Goal: Find contact information: Find contact information

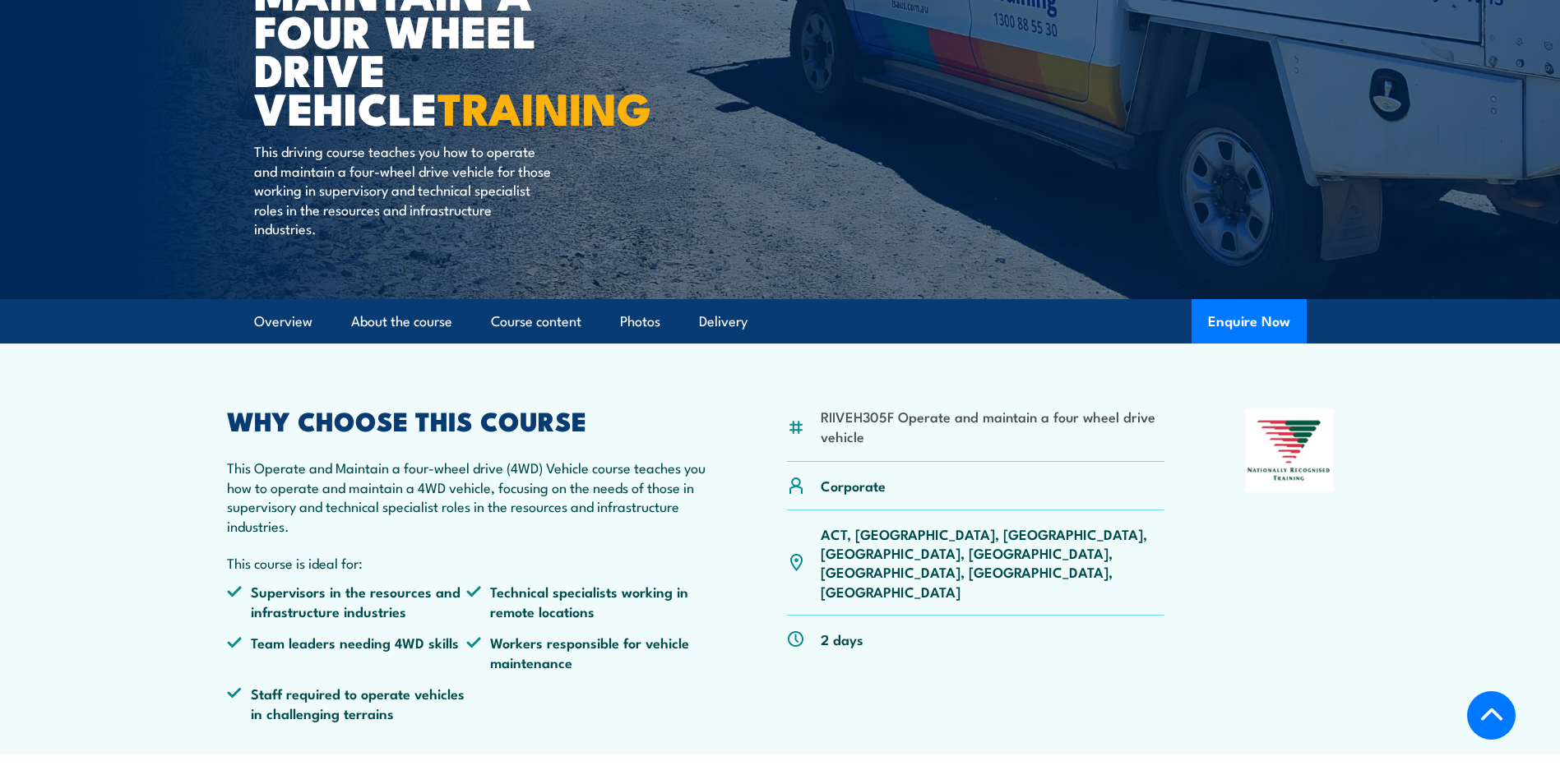
scroll to position [658, 0]
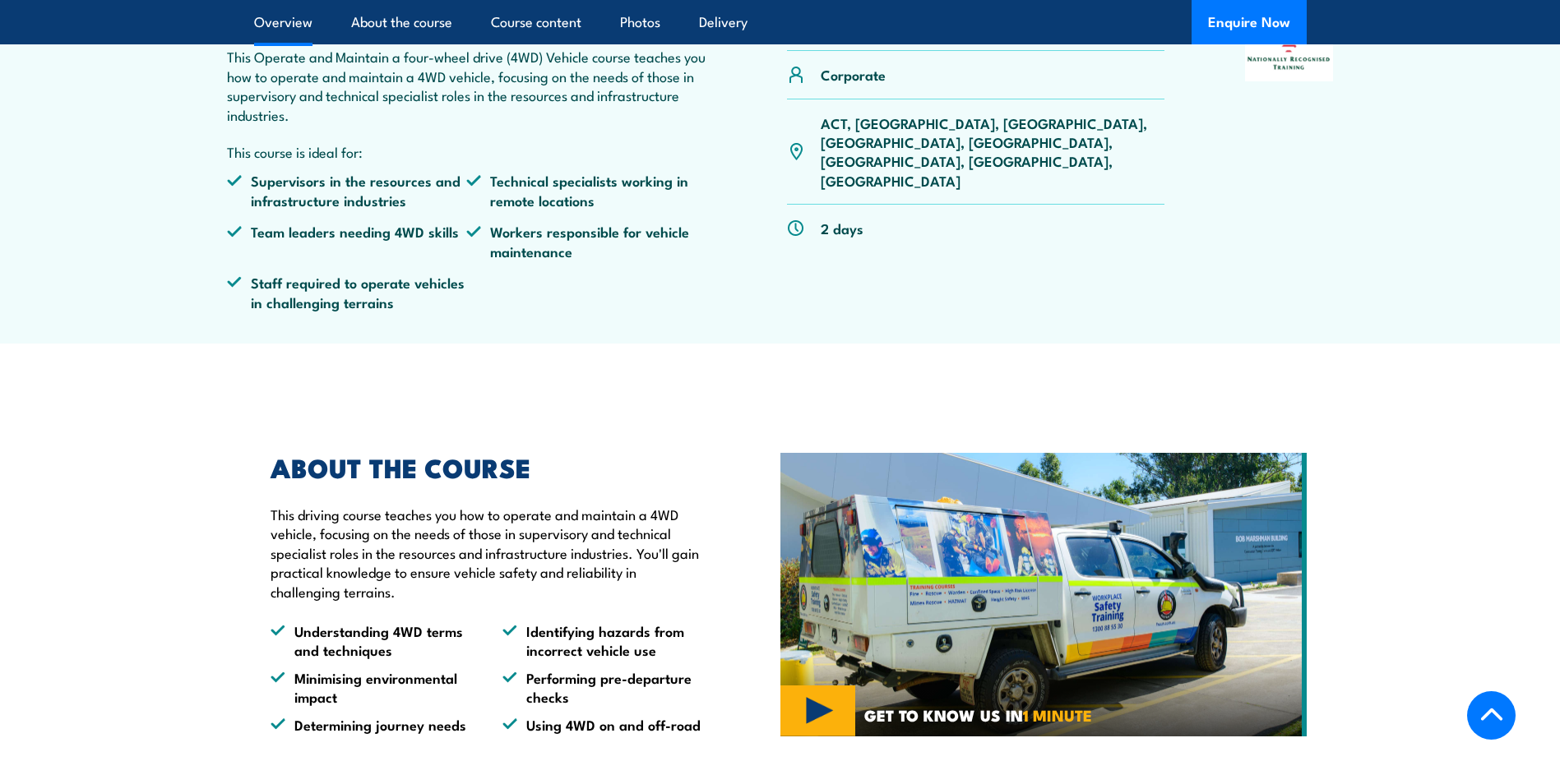
click at [928, 126] on p "ACT, NSW, NT, QLD, SA, TAS, VIC, WA" at bounding box center [993, 152] width 345 height 77
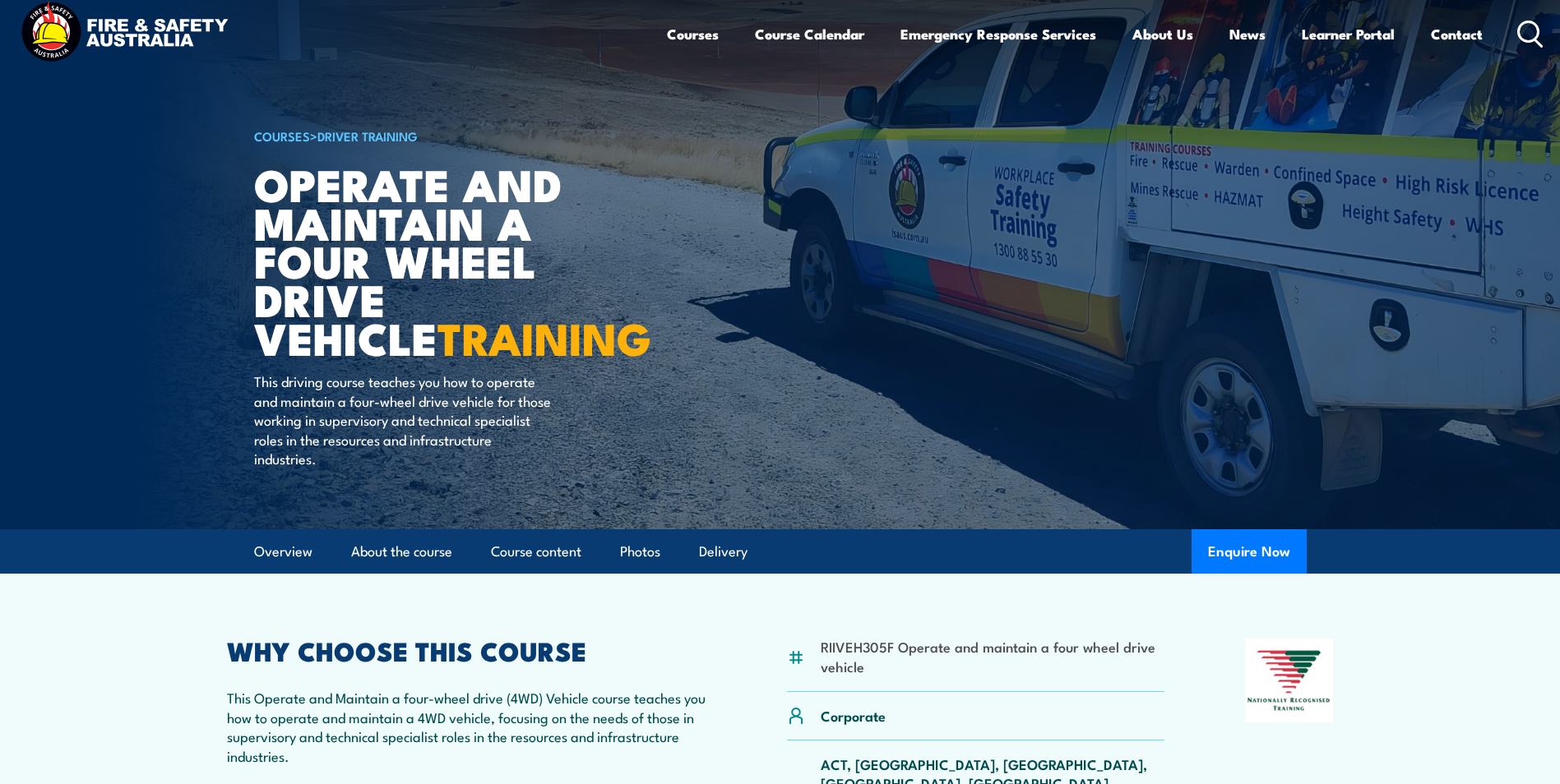
scroll to position [0, 0]
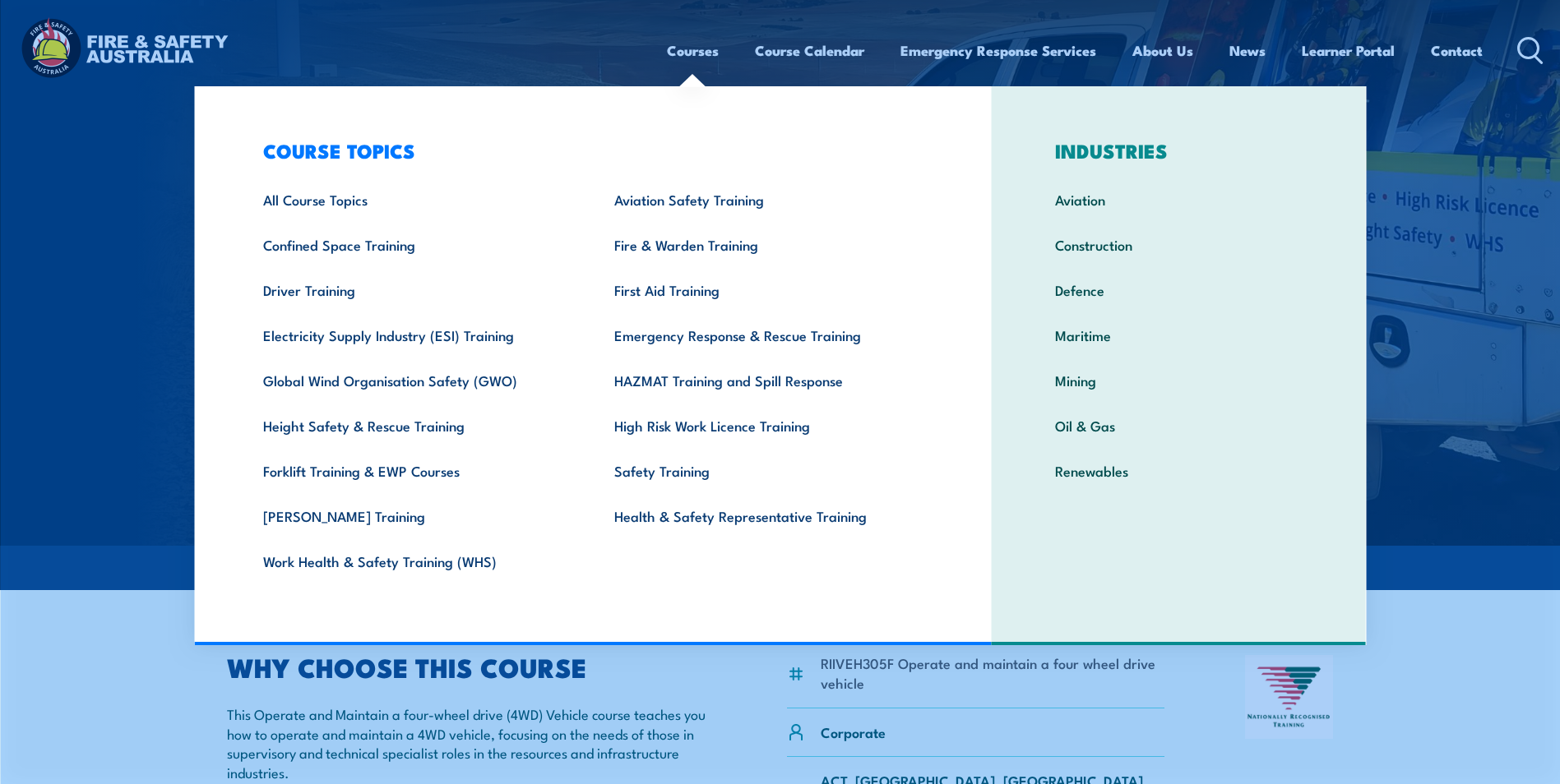
click at [707, 54] on link "Courses" at bounding box center [693, 50] width 52 height 44
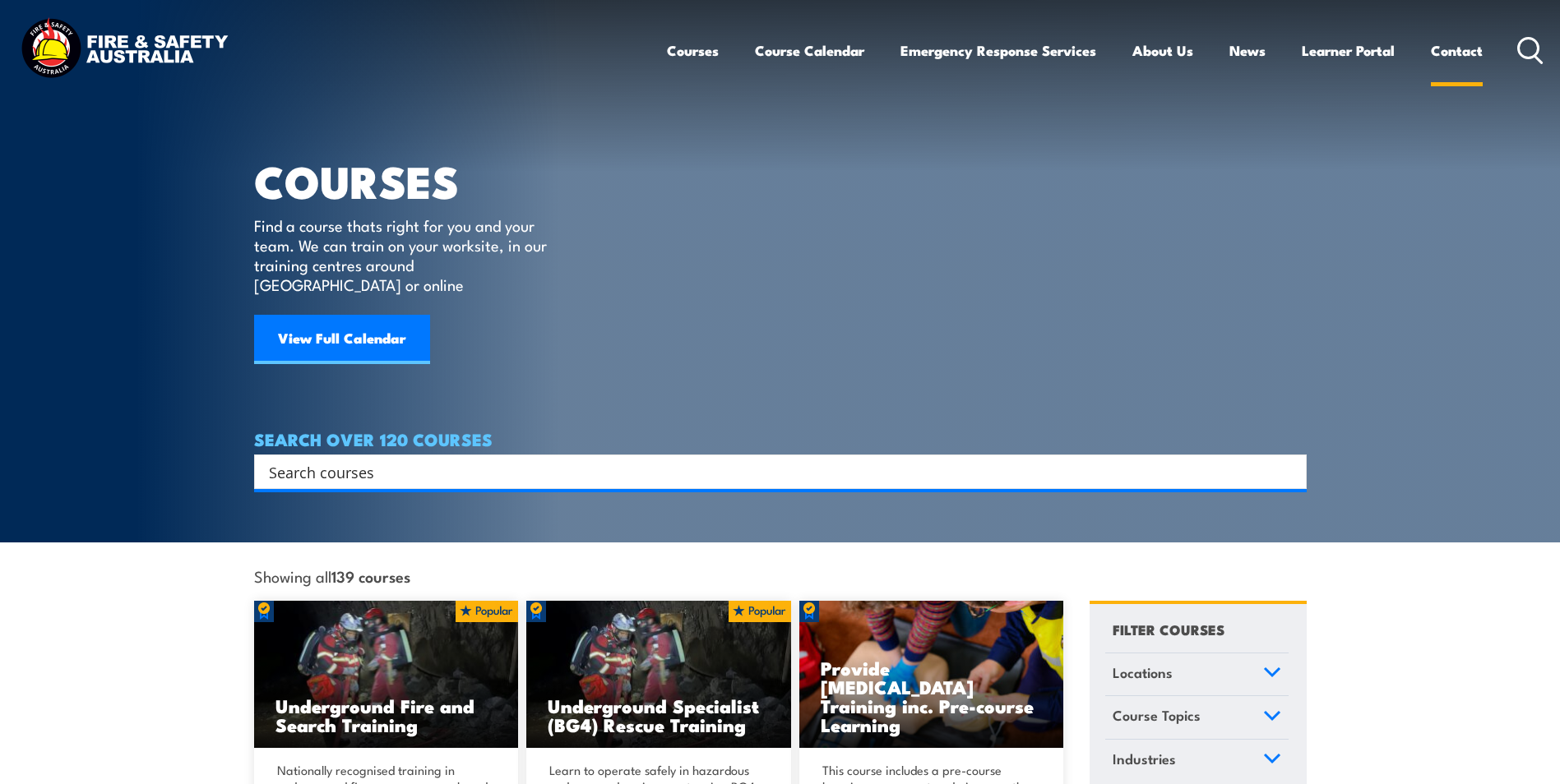
click at [1460, 52] on link "Contact" at bounding box center [1456, 50] width 52 height 44
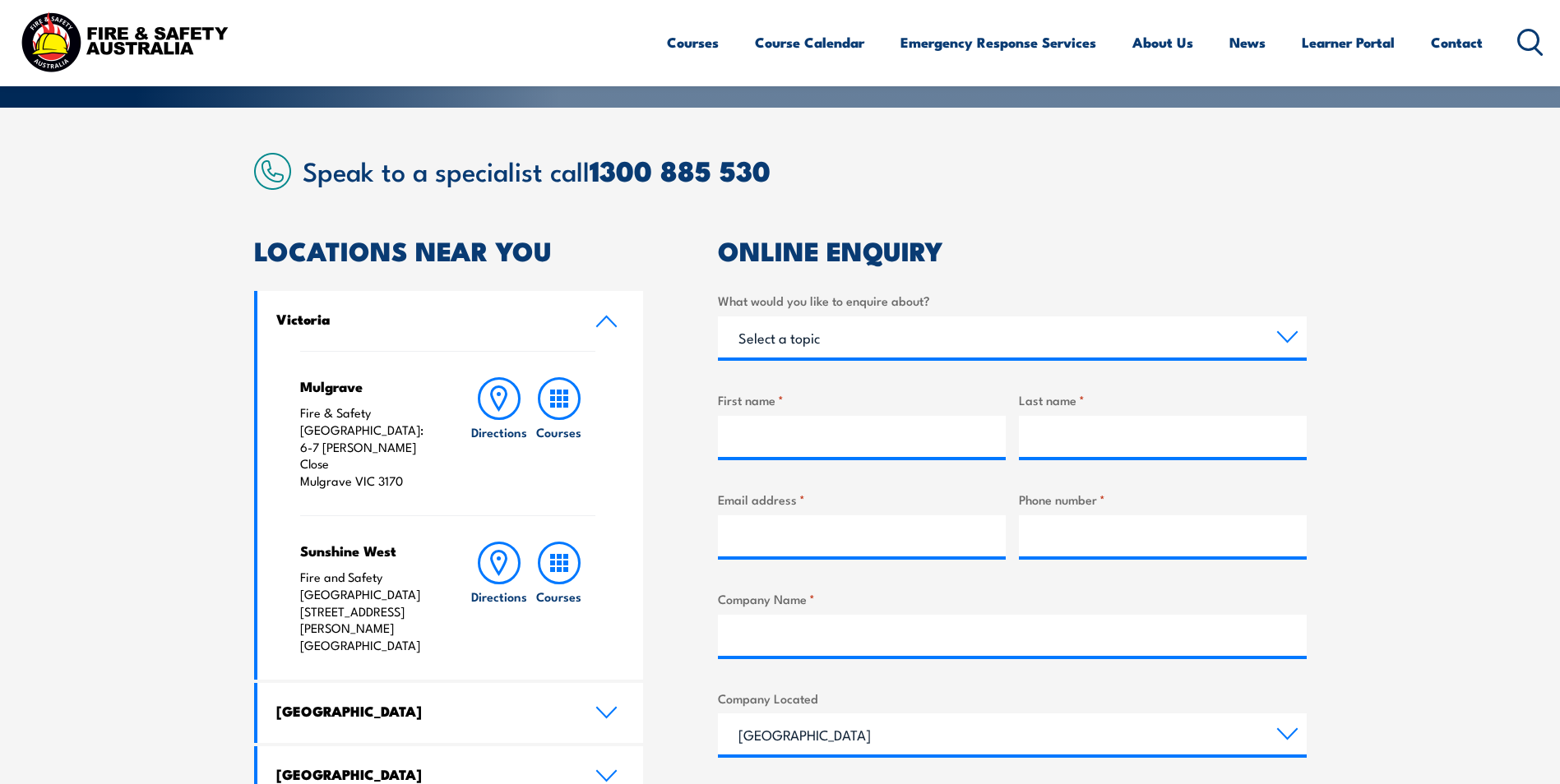
scroll to position [493, 0]
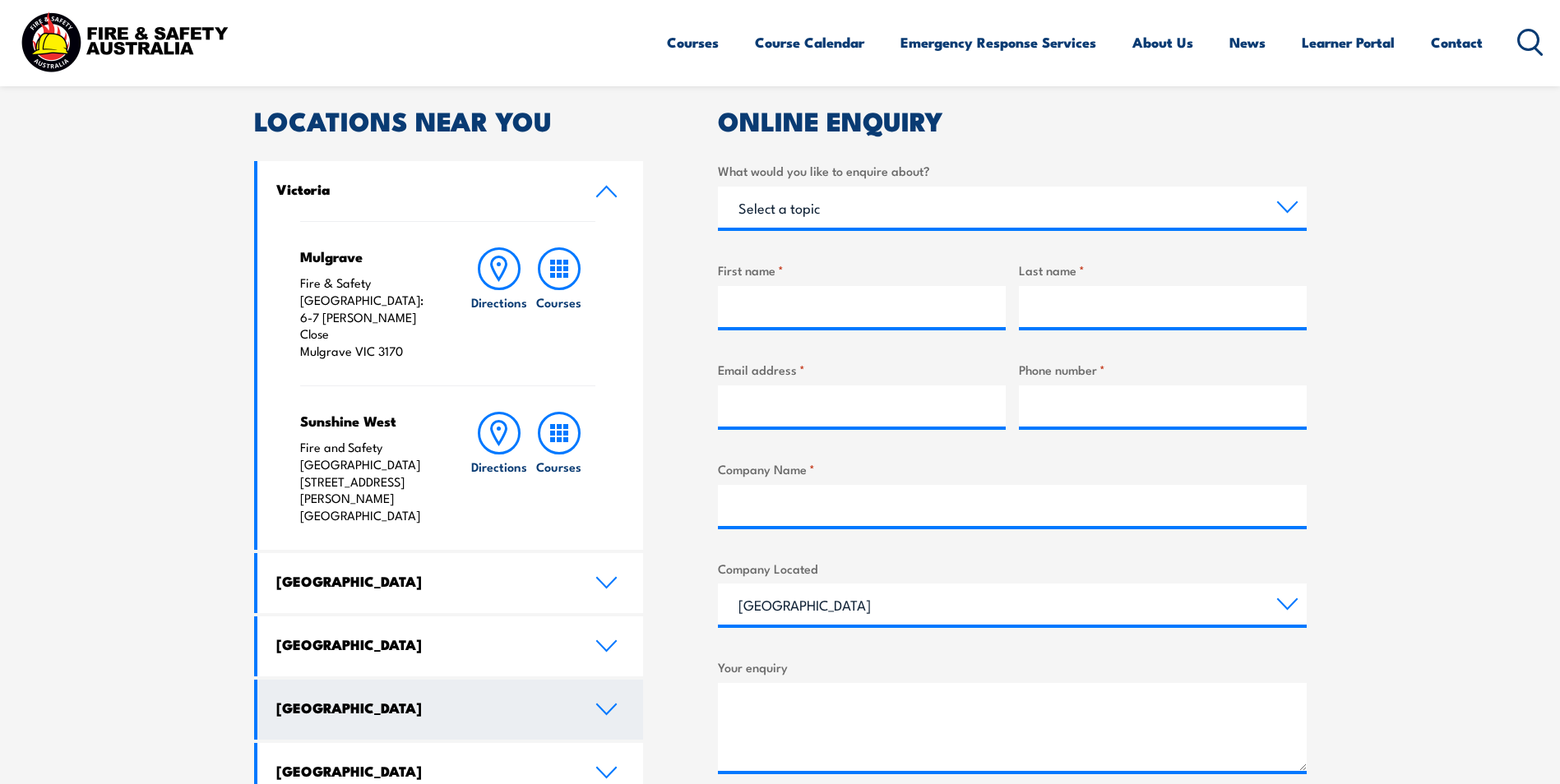
click at [436, 699] on h4 "[GEOGRAPHIC_DATA]" at bounding box center [423, 708] width 295 height 18
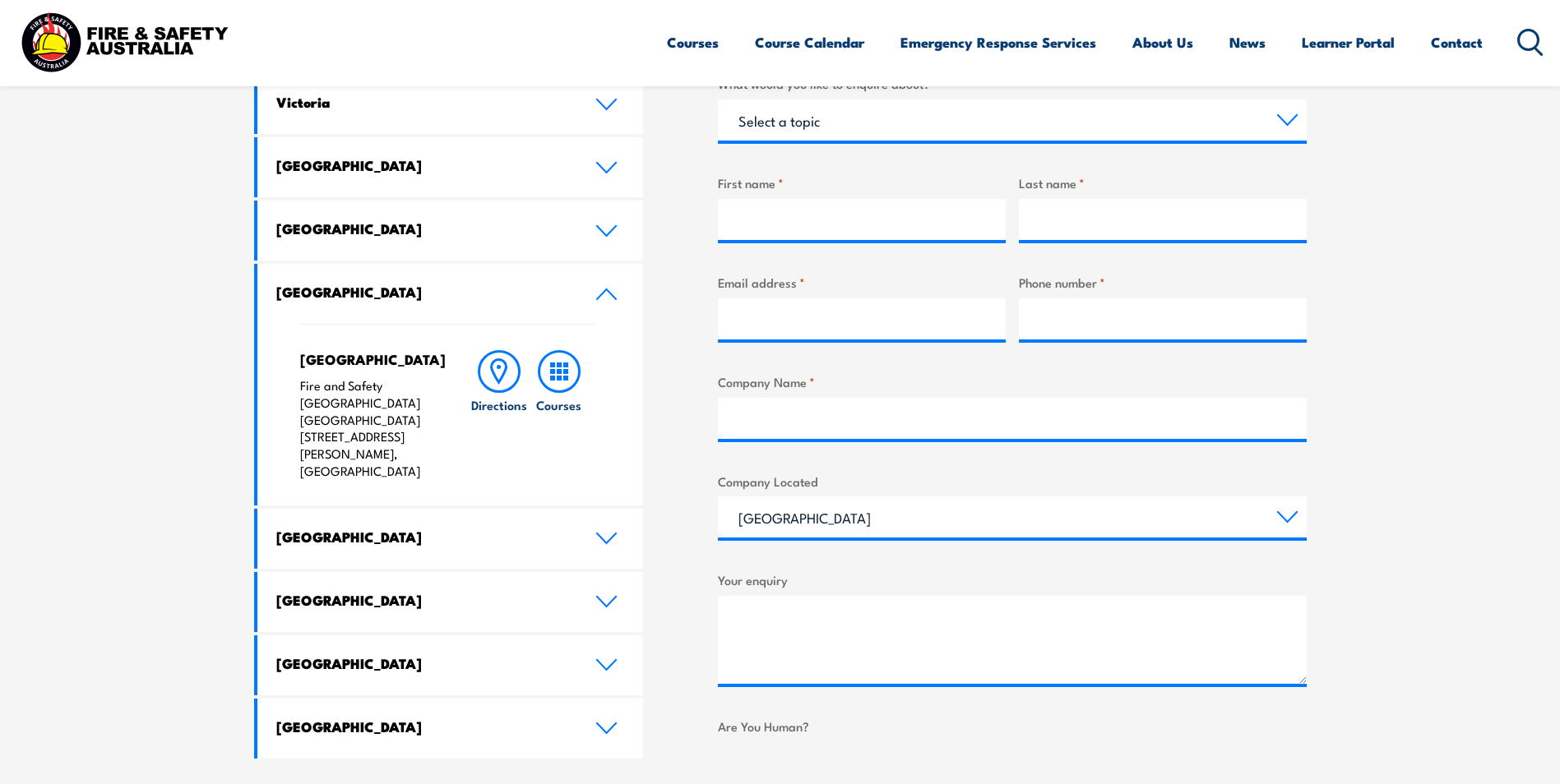
scroll to position [576, 0]
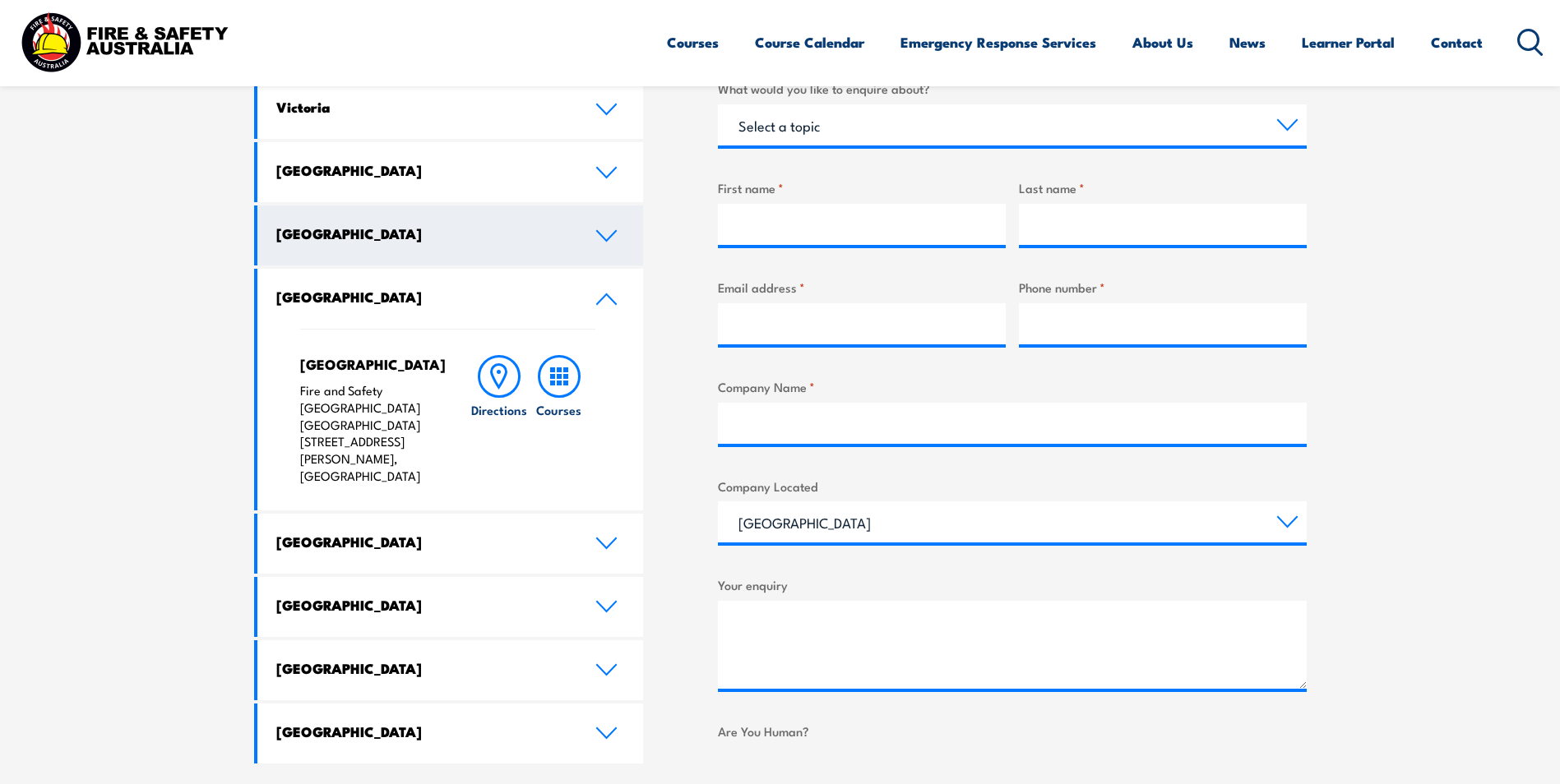
click at [613, 226] on link "[GEOGRAPHIC_DATA]" at bounding box center [451, 236] width 387 height 60
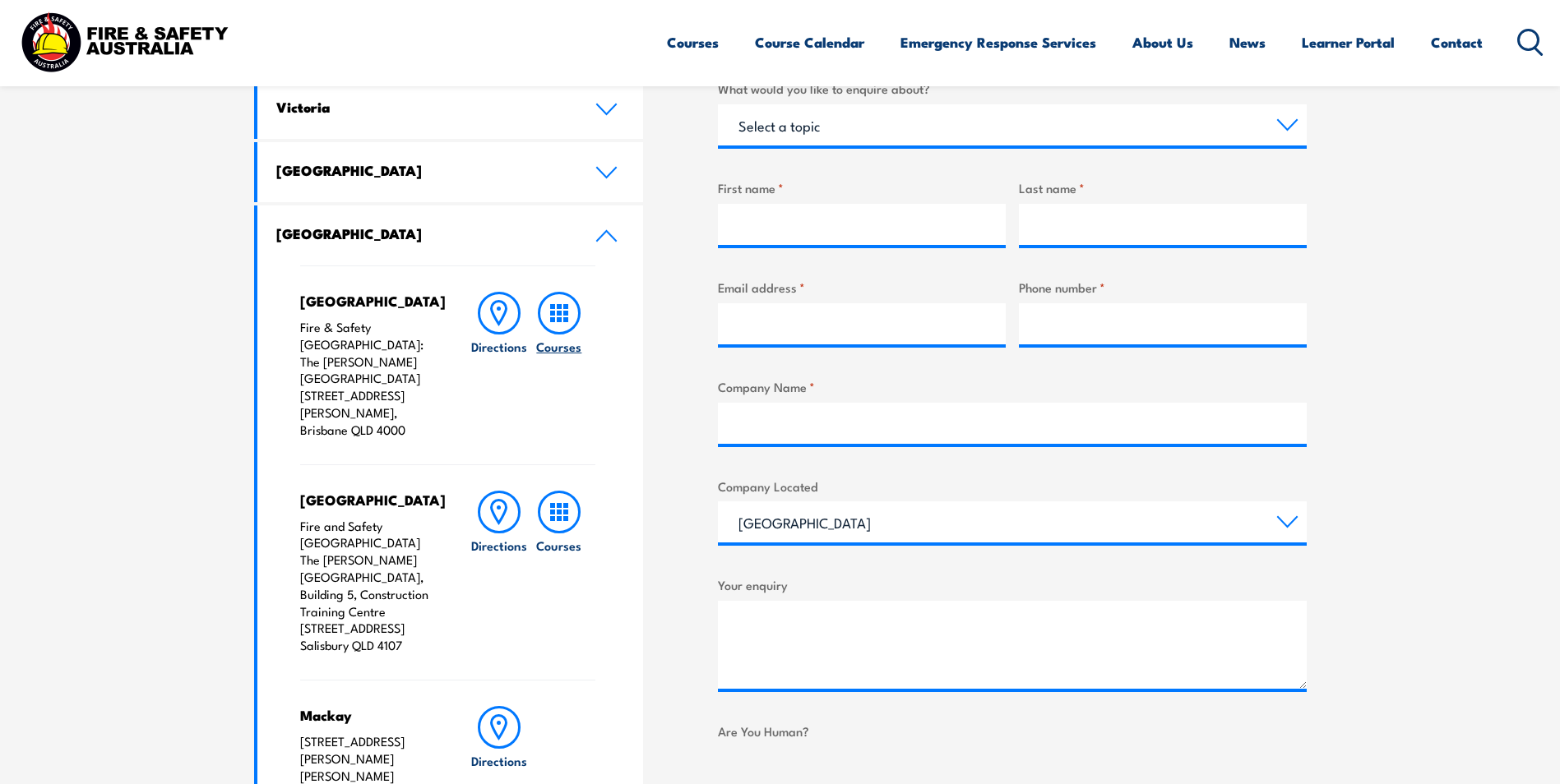
click at [536, 308] on link "Courses" at bounding box center [559, 366] width 59 height 147
click at [572, 347] on h6 "Courses" at bounding box center [559, 346] width 45 height 18
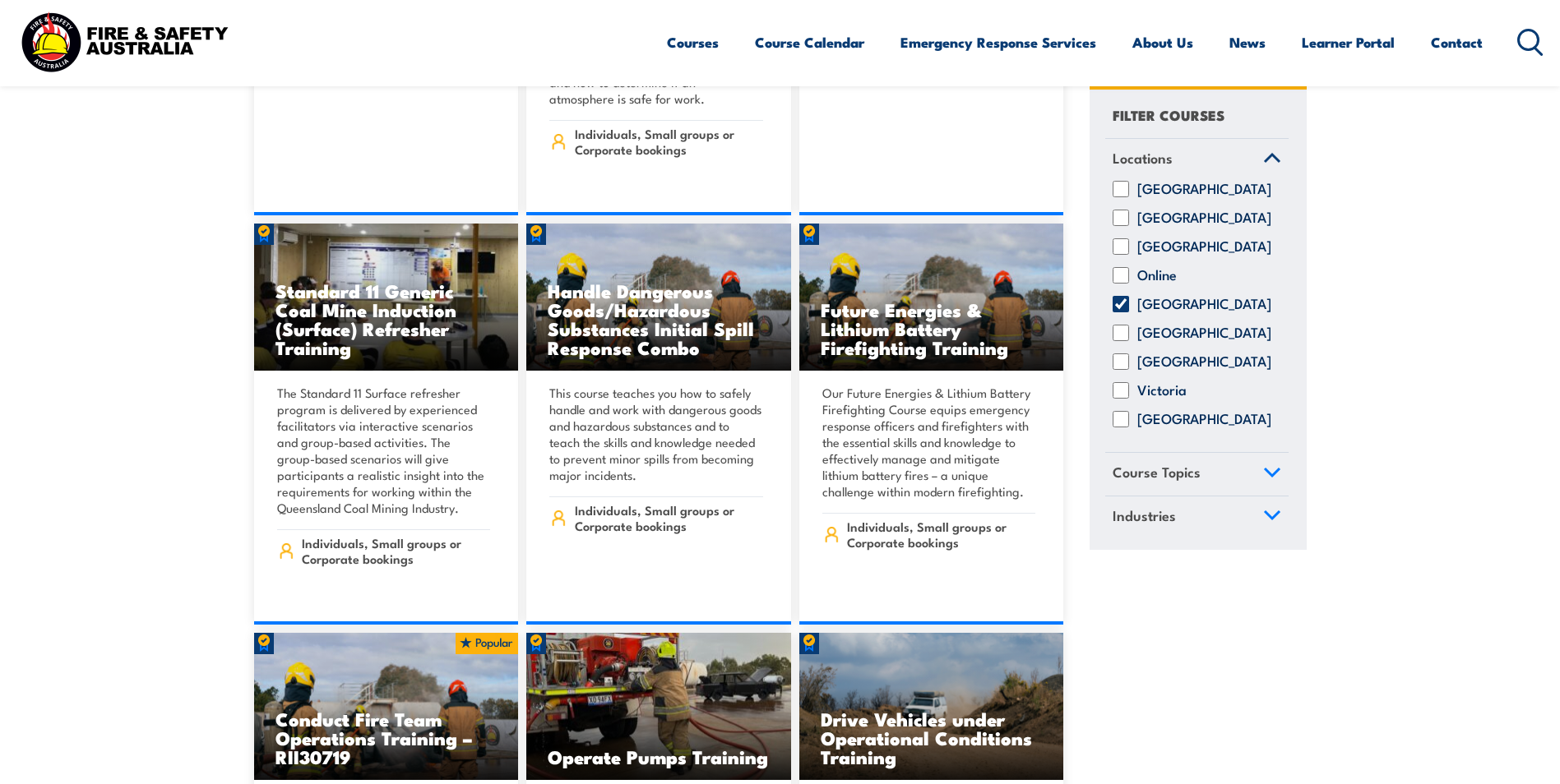
scroll to position [2220, 0]
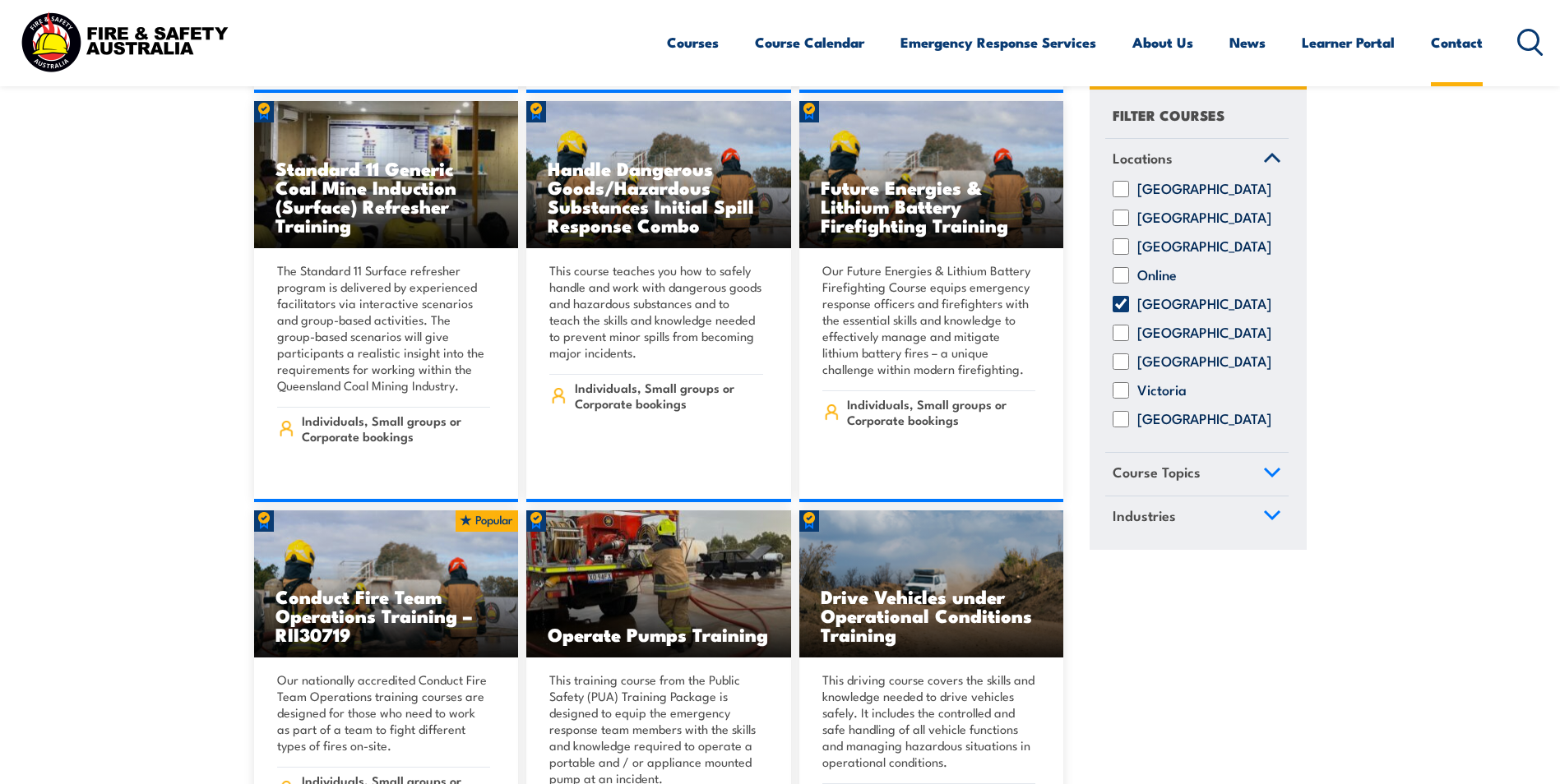
click at [1471, 44] on link "Contact" at bounding box center [1456, 43] width 52 height 44
